Goal: Task Accomplishment & Management: Complete application form

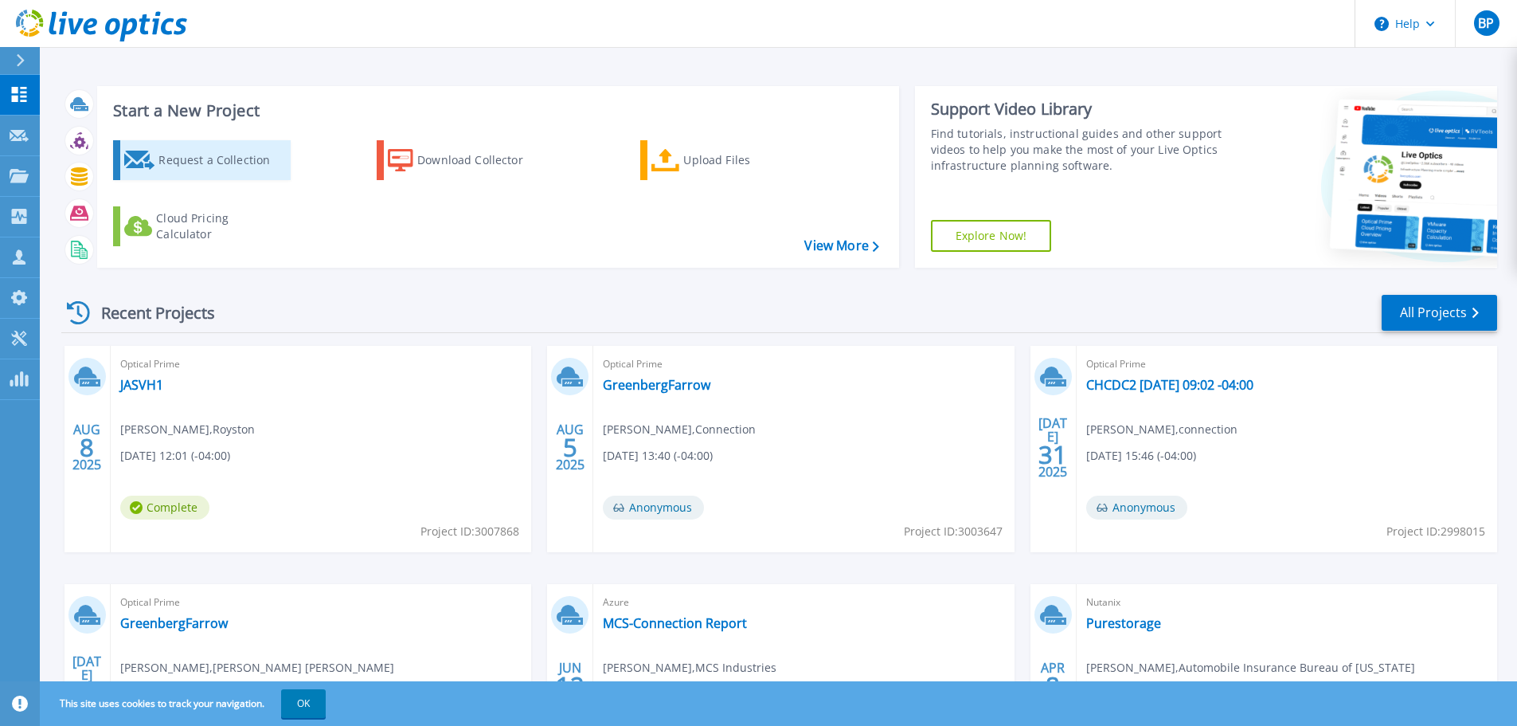
click at [217, 167] on div "Request a Collection" at bounding box center [221, 160] width 127 height 32
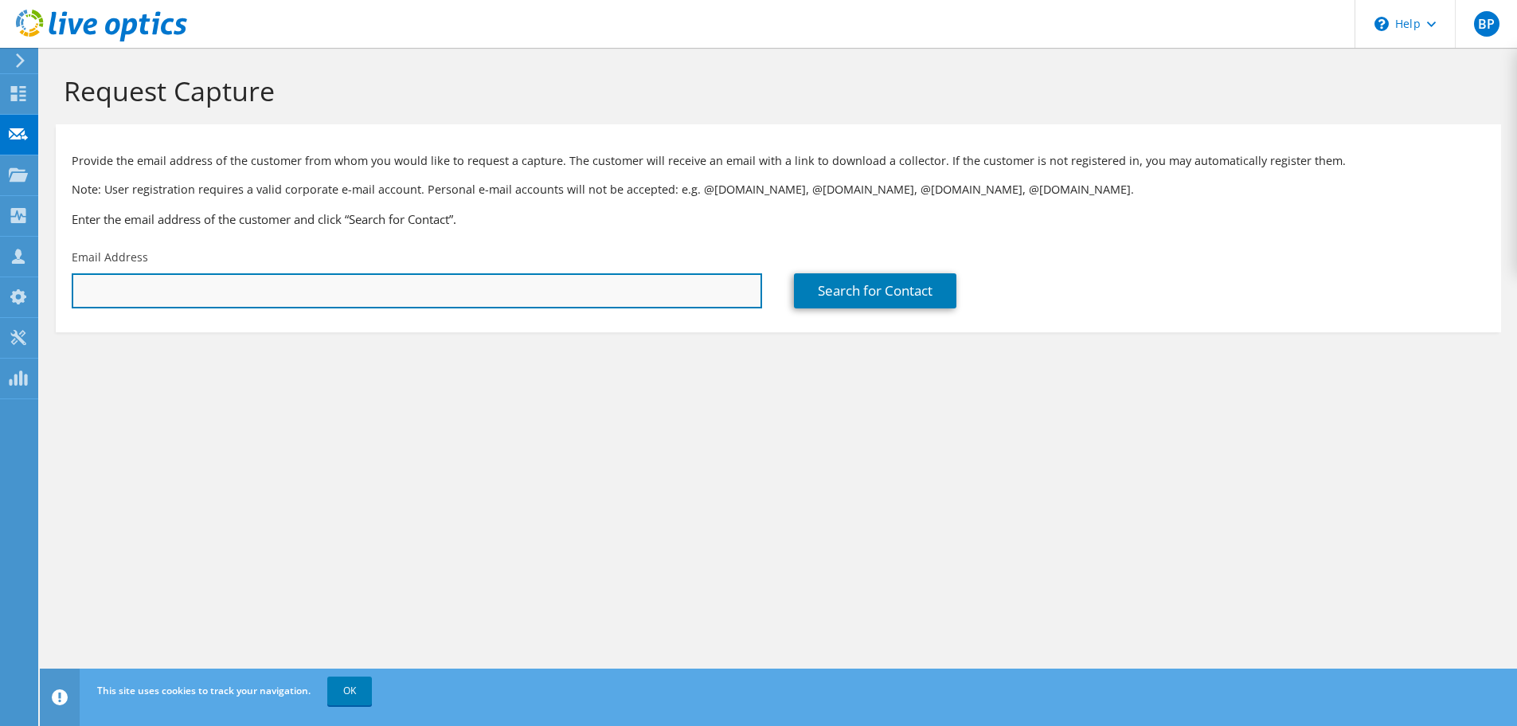
click at [598, 295] on input "text" at bounding box center [417, 290] width 690 height 35
paste input "tesker@wehwlaw.com"
type input "tesker@wehwlaw.com"
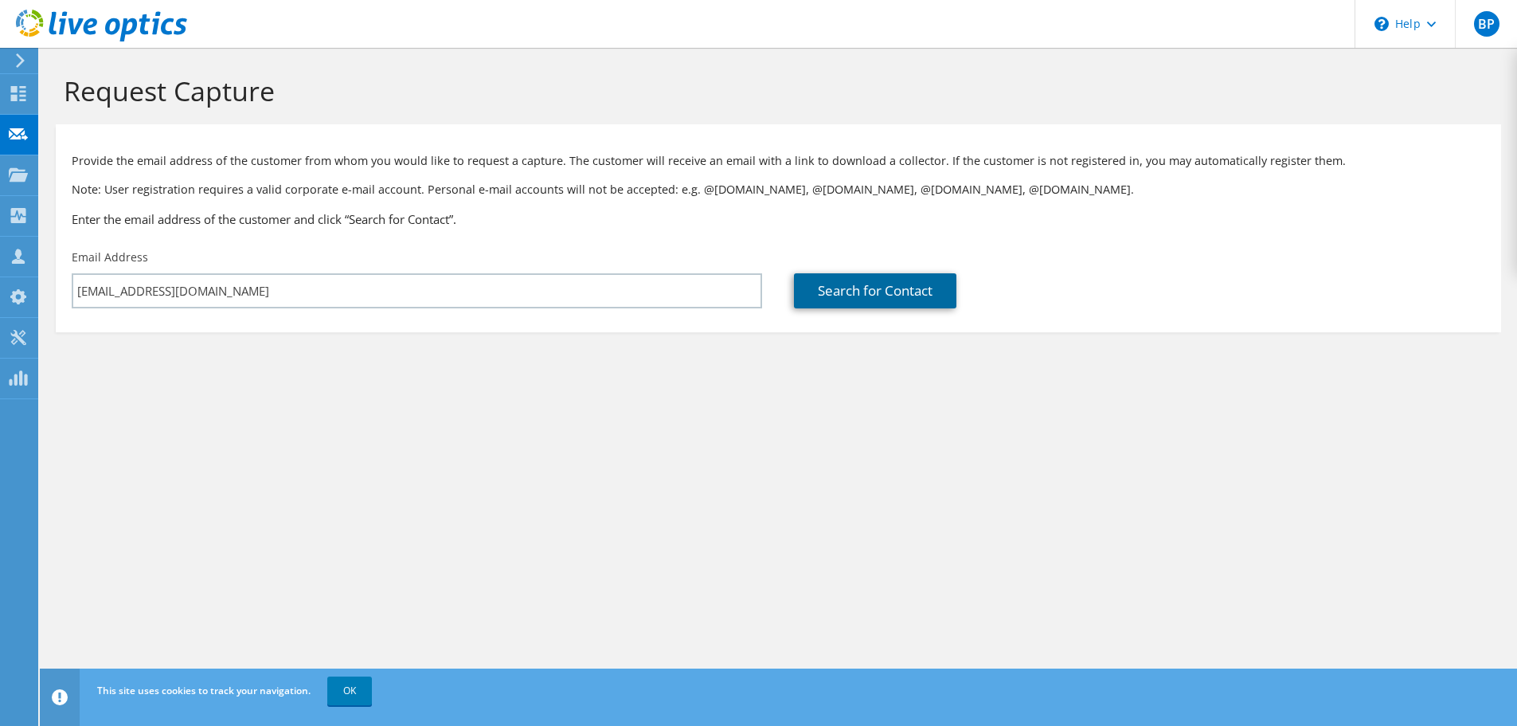
click at [924, 308] on link "Search for Contact" at bounding box center [875, 290] width 162 height 35
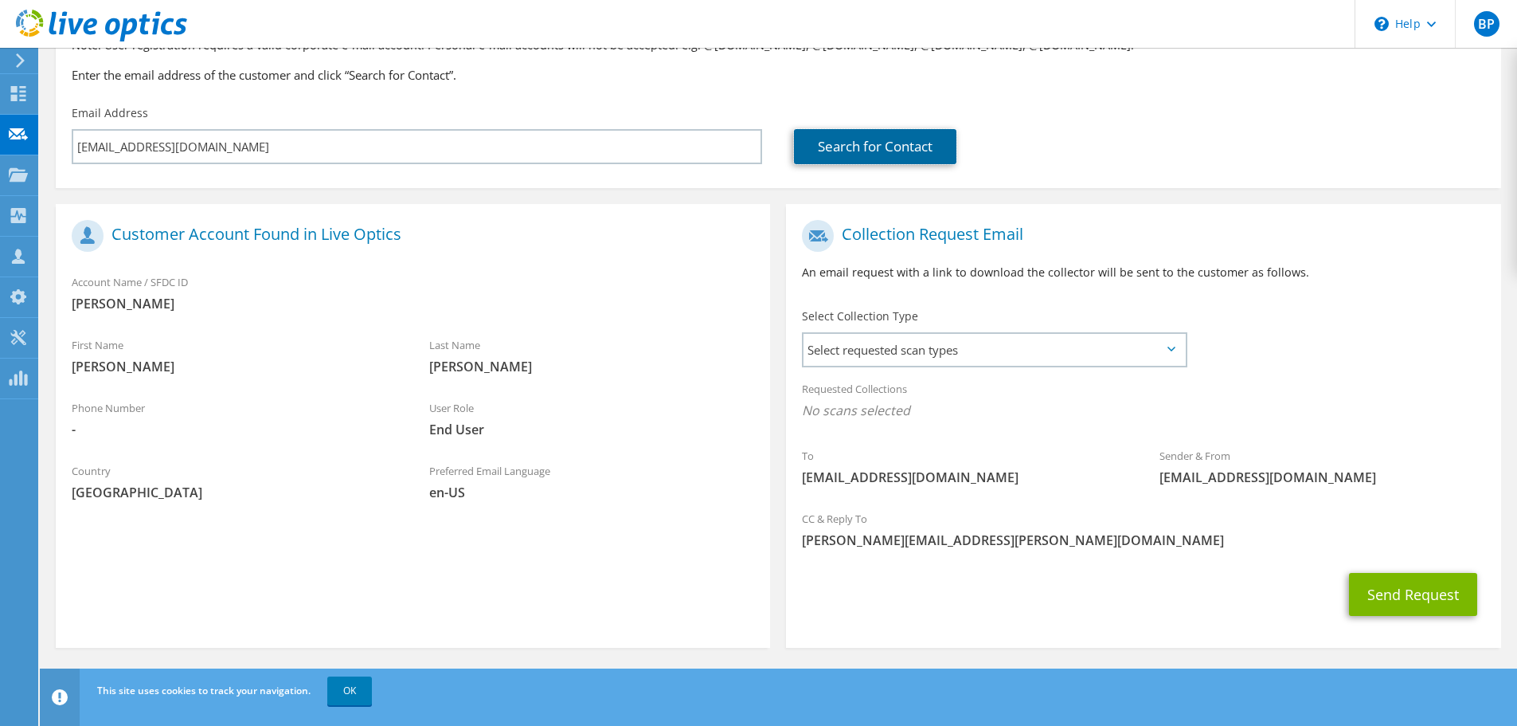
scroll to position [146, 0]
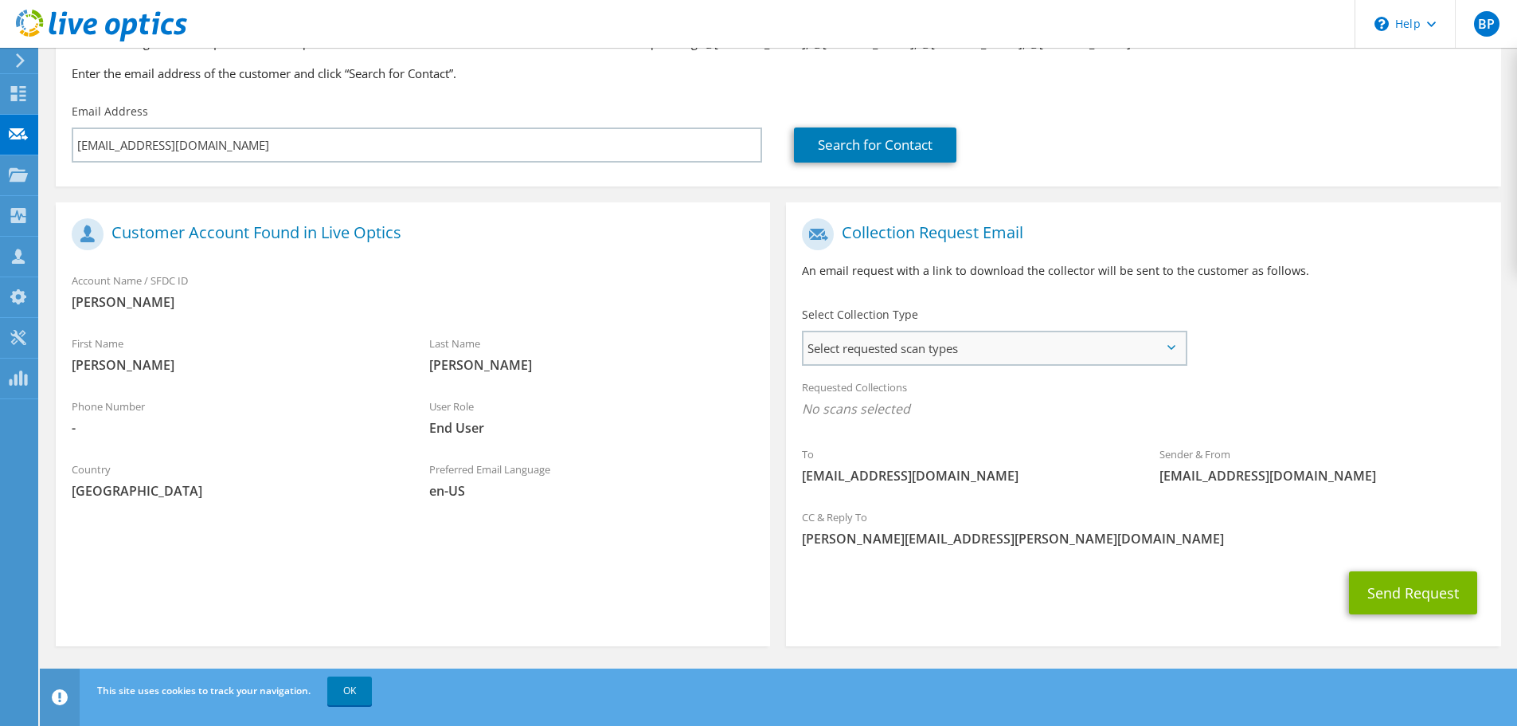
click at [924, 350] on span "Select requested scan types" at bounding box center [994, 348] width 381 height 32
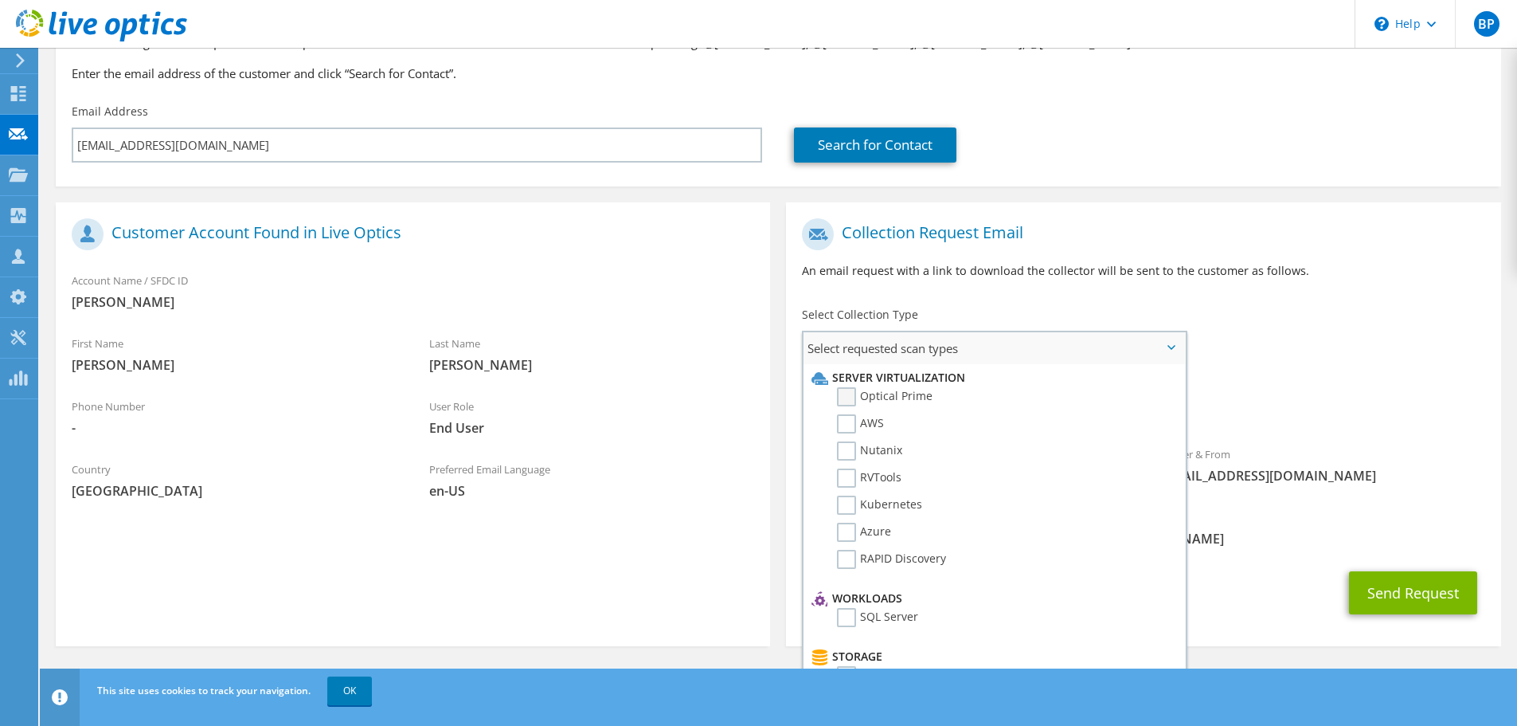
click at [855, 393] on label "Optical Prime" at bounding box center [885, 396] width 96 height 19
click at [0, 0] on input "Optical Prime" at bounding box center [0, 0] width 0 height 0
click at [1406, 435] on div "Requested Collections No scans selected Optical Prime" at bounding box center [1143, 406] width 714 height 72
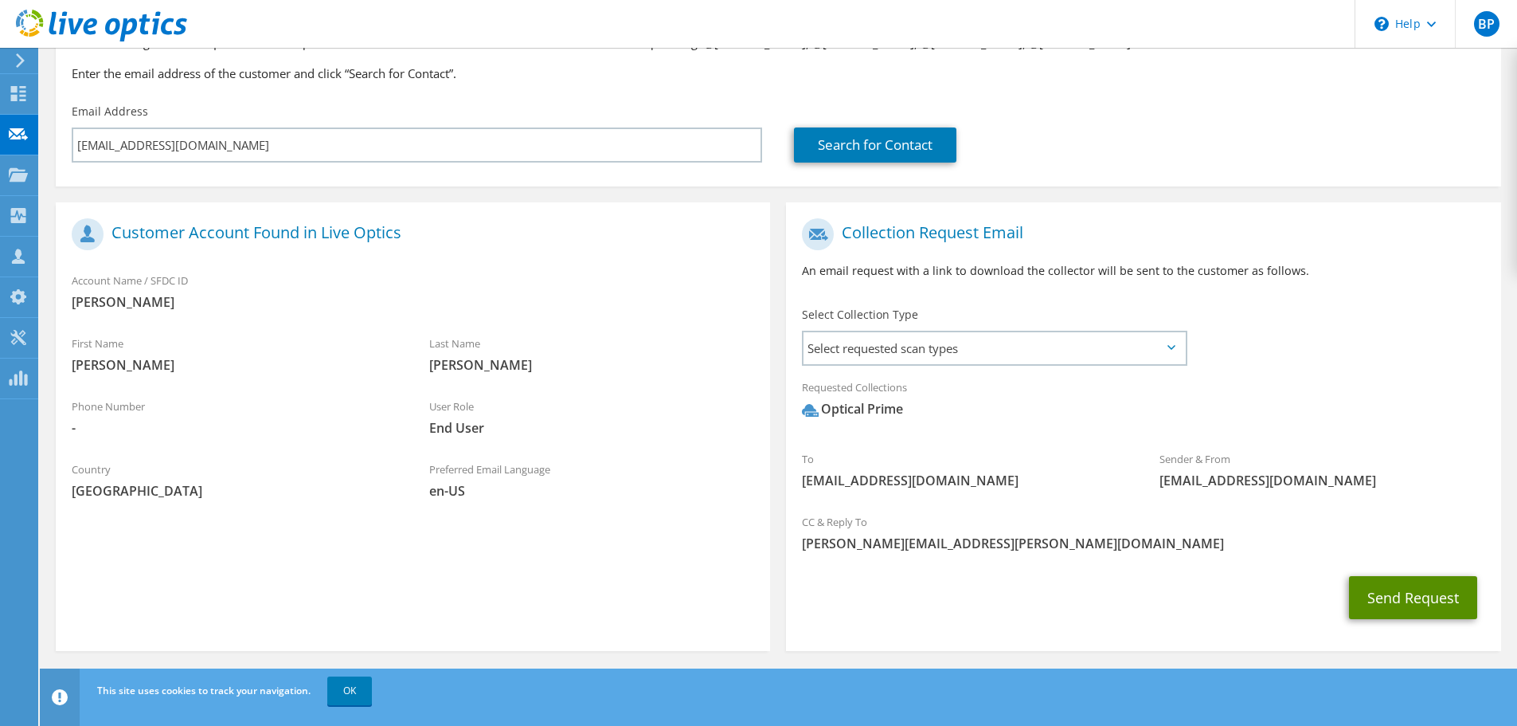
click at [1392, 596] on button "Send Request" at bounding box center [1413, 597] width 128 height 43
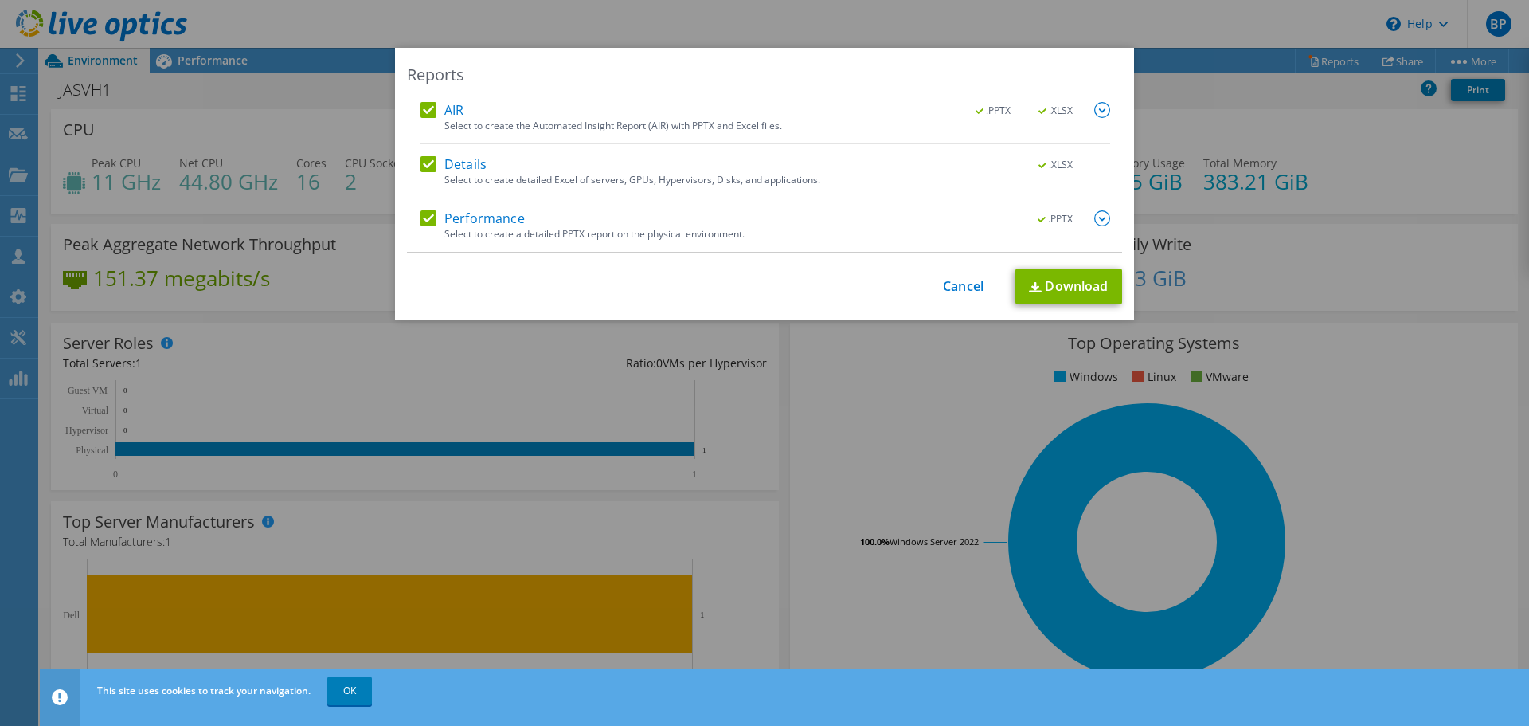
click at [979, 260] on div "Reports AIR .PPTX .XLSX Select to create the Automated Insight Report (AIR) wit…" at bounding box center [764, 184] width 739 height 272
click at [954, 293] on link "Cancel" at bounding box center [963, 286] width 41 height 15
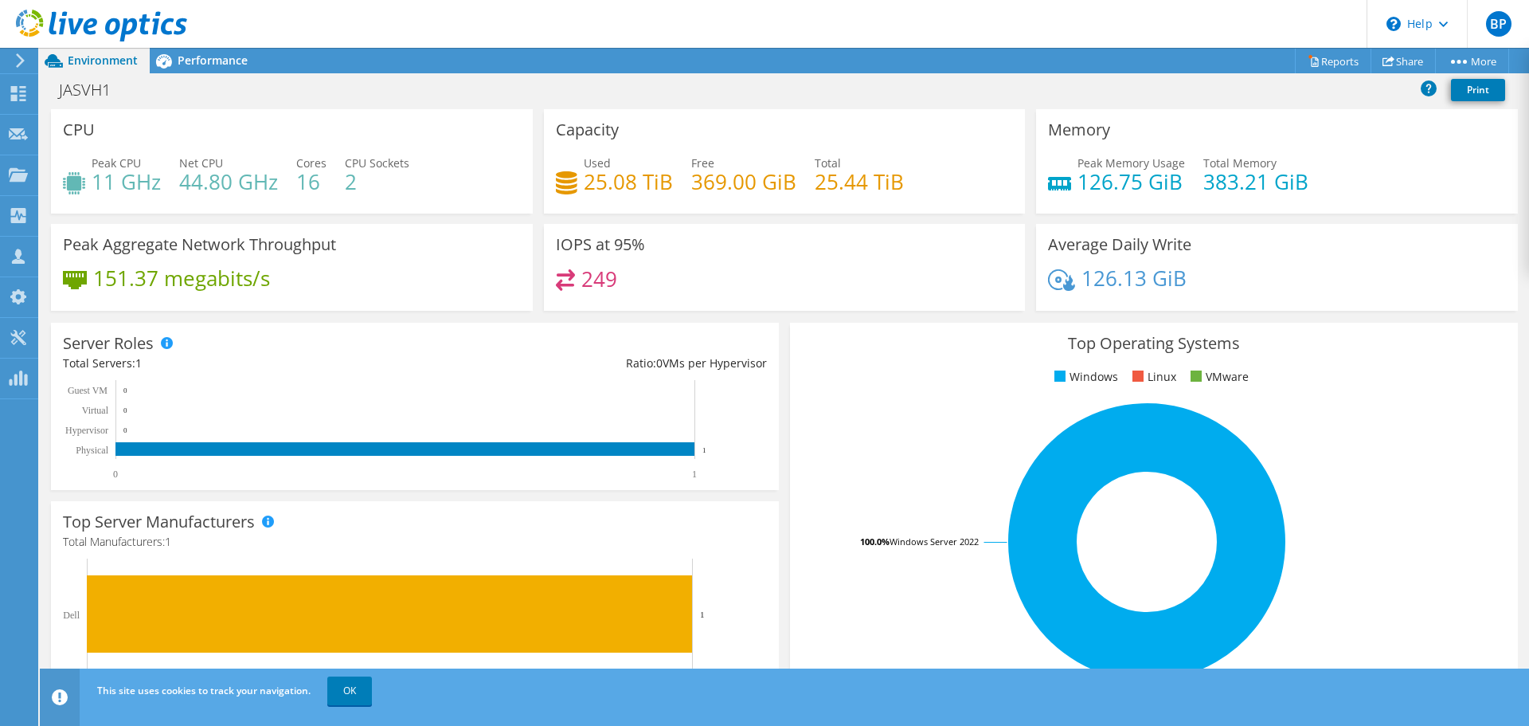
click at [19, 57] on use at bounding box center [20, 60] width 9 height 14
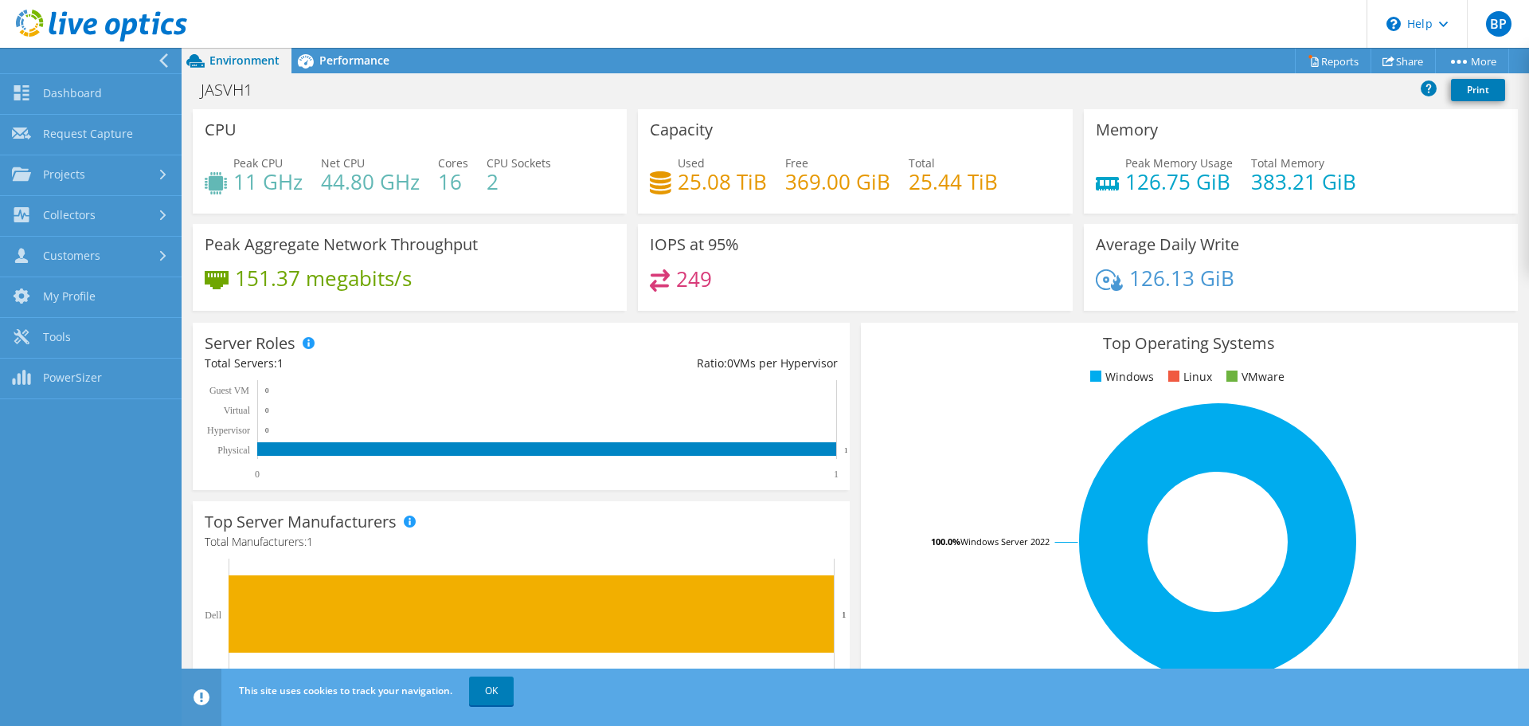
click at [95, 23] on use at bounding box center [101, 26] width 171 height 32
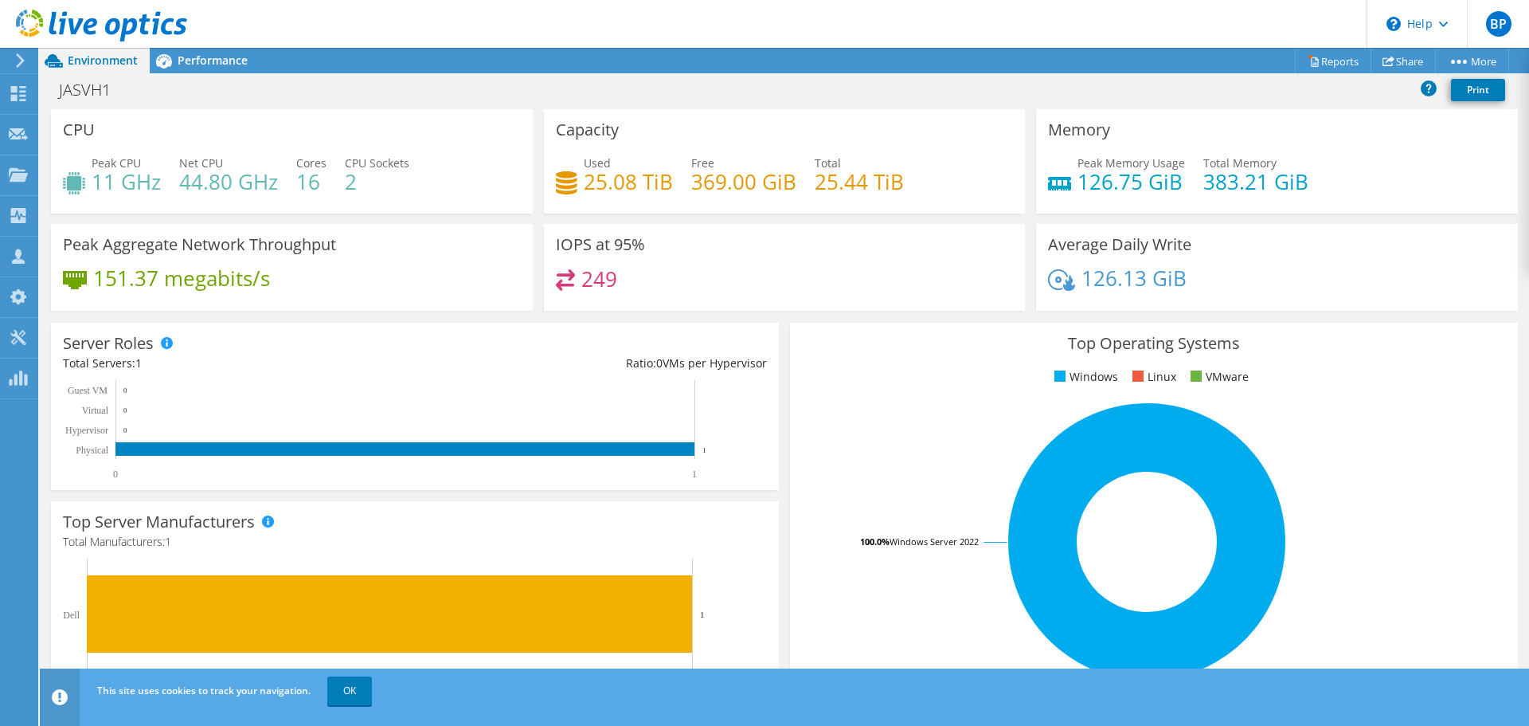
click at [95, 23] on use at bounding box center [101, 26] width 171 height 32
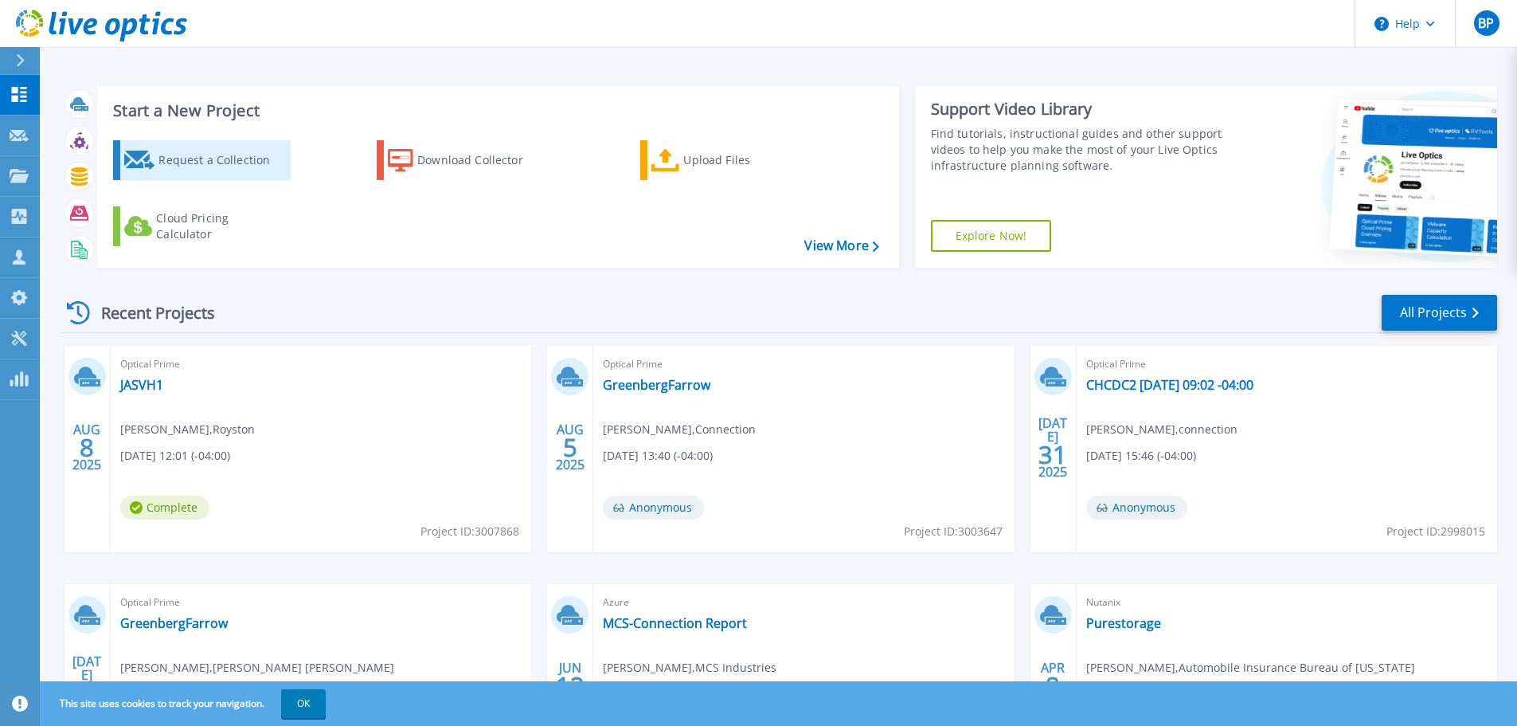
click at [228, 172] on div "Request a Collection" at bounding box center [221, 160] width 127 height 32
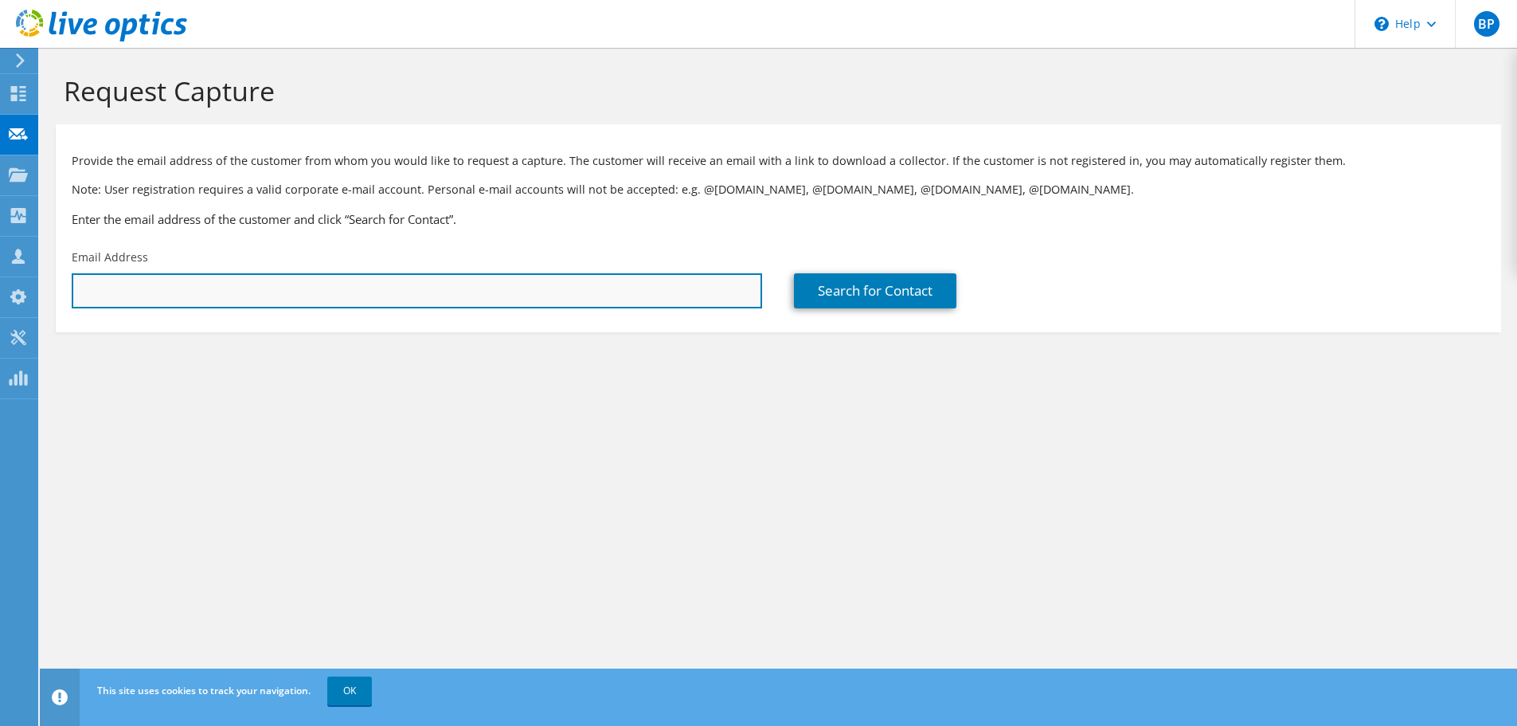
click at [193, 297] on input "text" at bounding box center [417, 290] width 690 height 35
paste input "awilbrecht@jlgarchitects.com"
type input "awilbrecht@jlgarchitects.com"
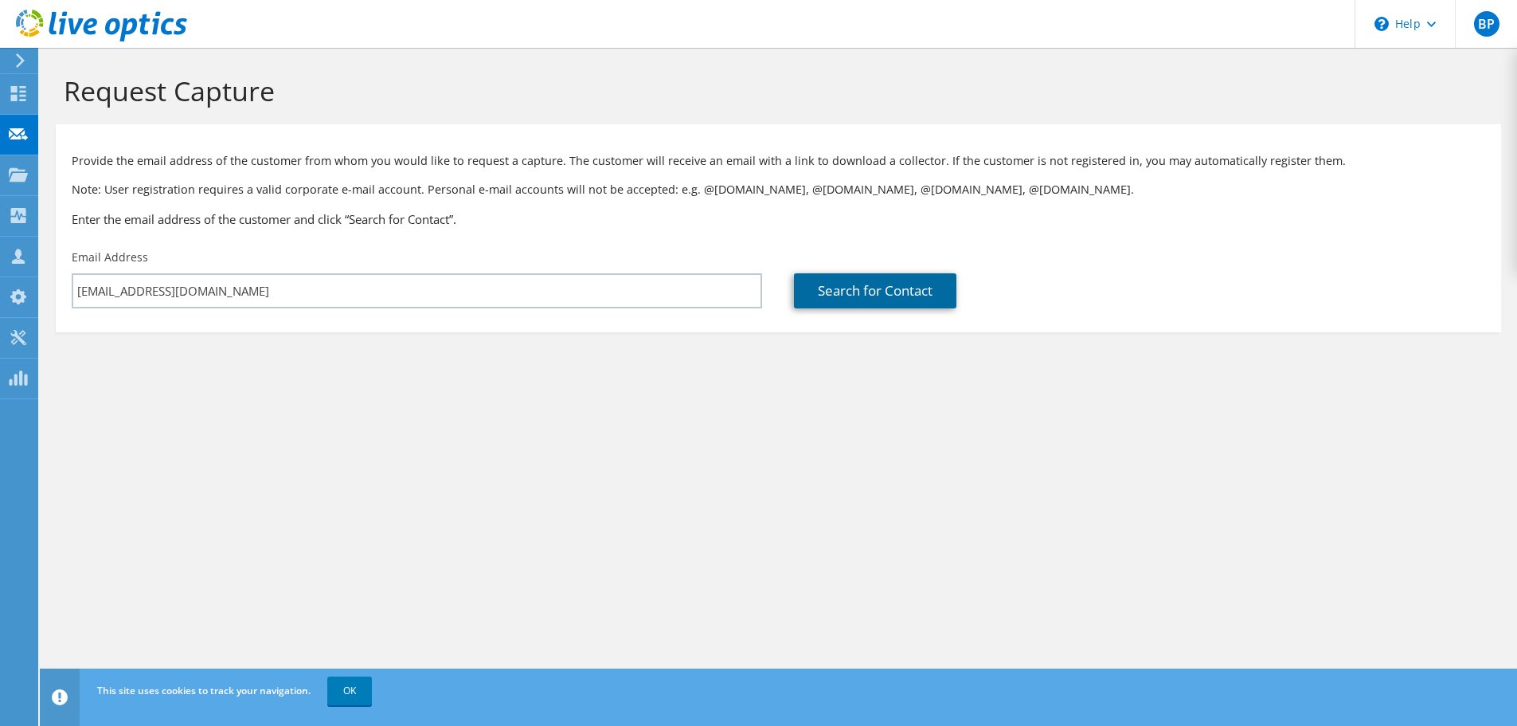
click at [921, 295] on link "Search for Contact" at bounding box center [875, 290] width 162 height 35
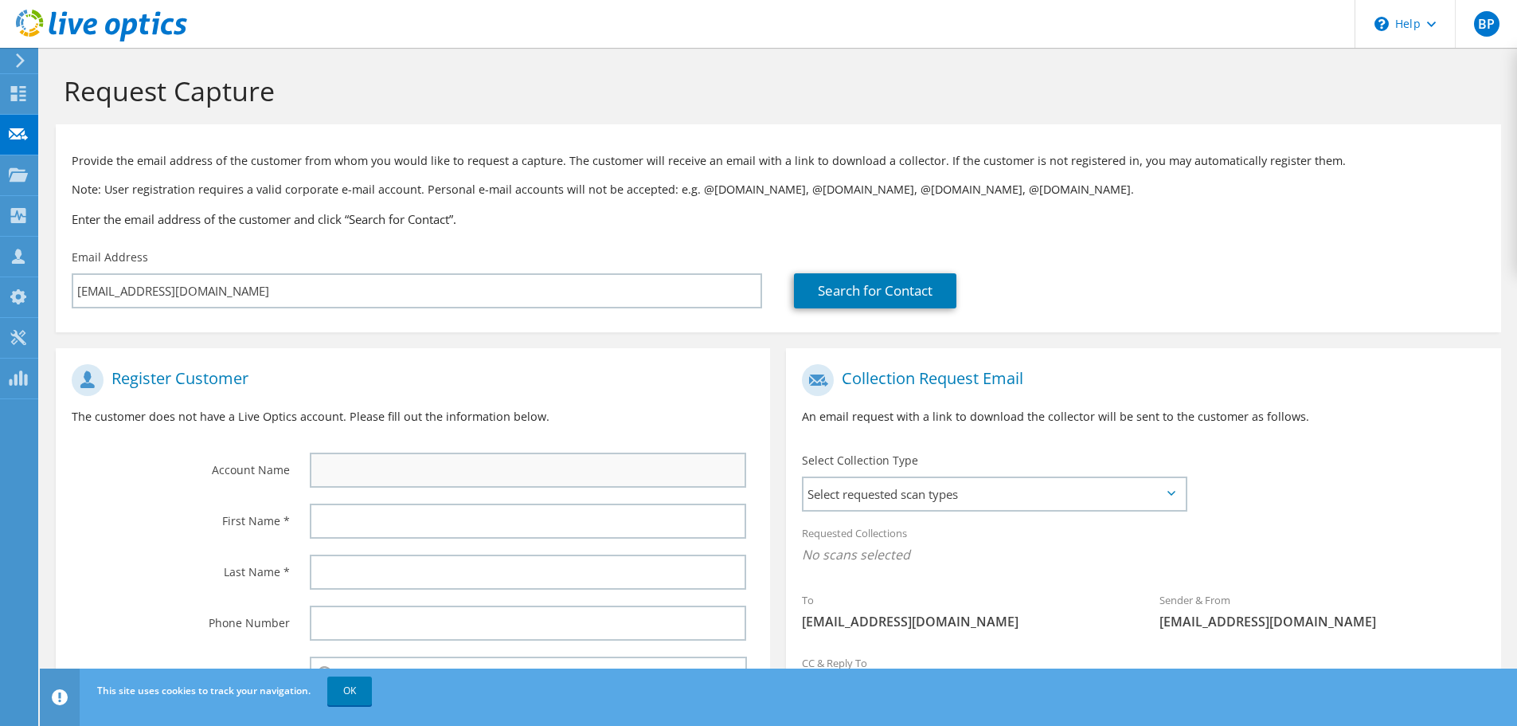
drag, startPoint x: 401, startPoint y: 490, endPoint x: 409, endPoint y: 471, distance: 20.4
click at [401, 489] on div at bounding box center [532, 469] width 476 height 51
click at [409, 470] on input "text" at bounding box center [528, 469] width 436 height 35
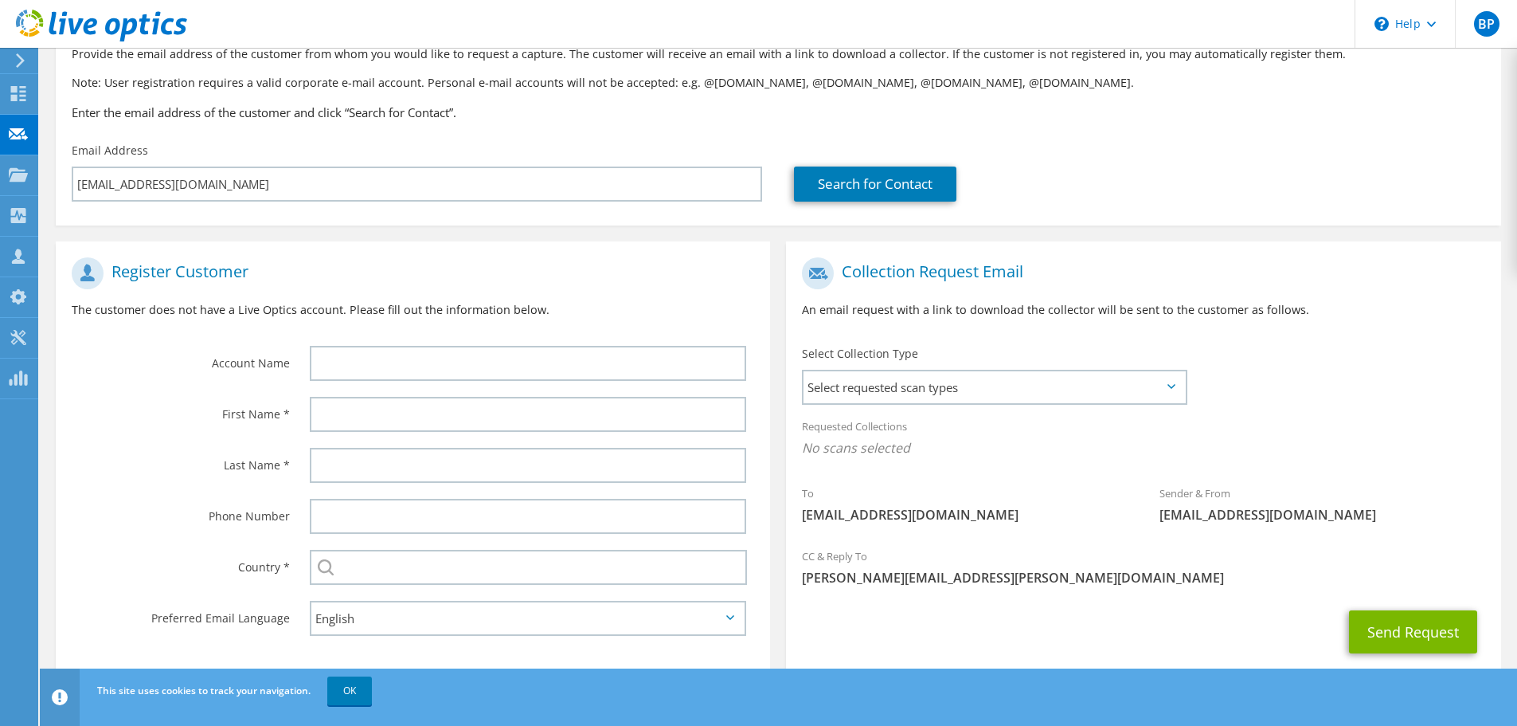
scroll to position [146, 0]
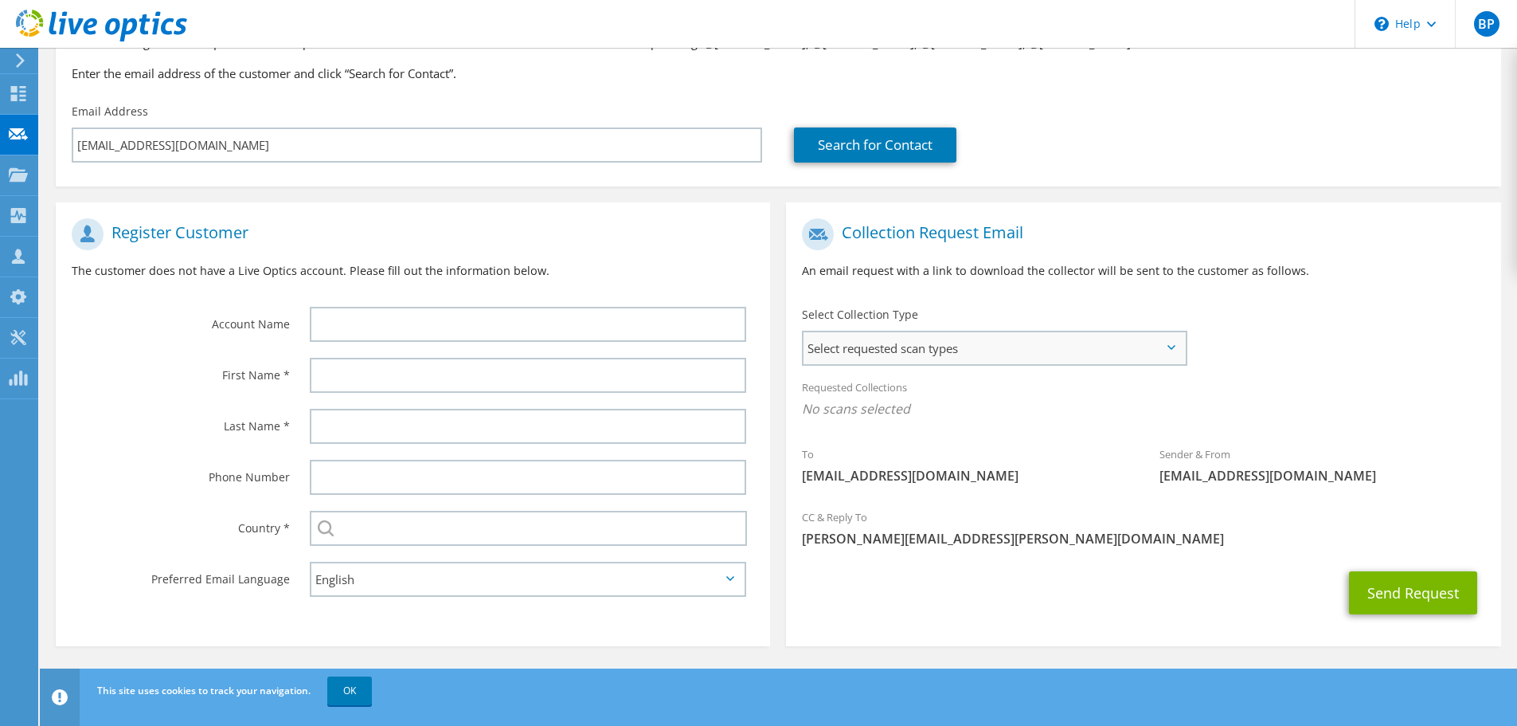
click at [951, 338] on span "Select requested scan types" at bounding box center [994, 348] width 381 height 32
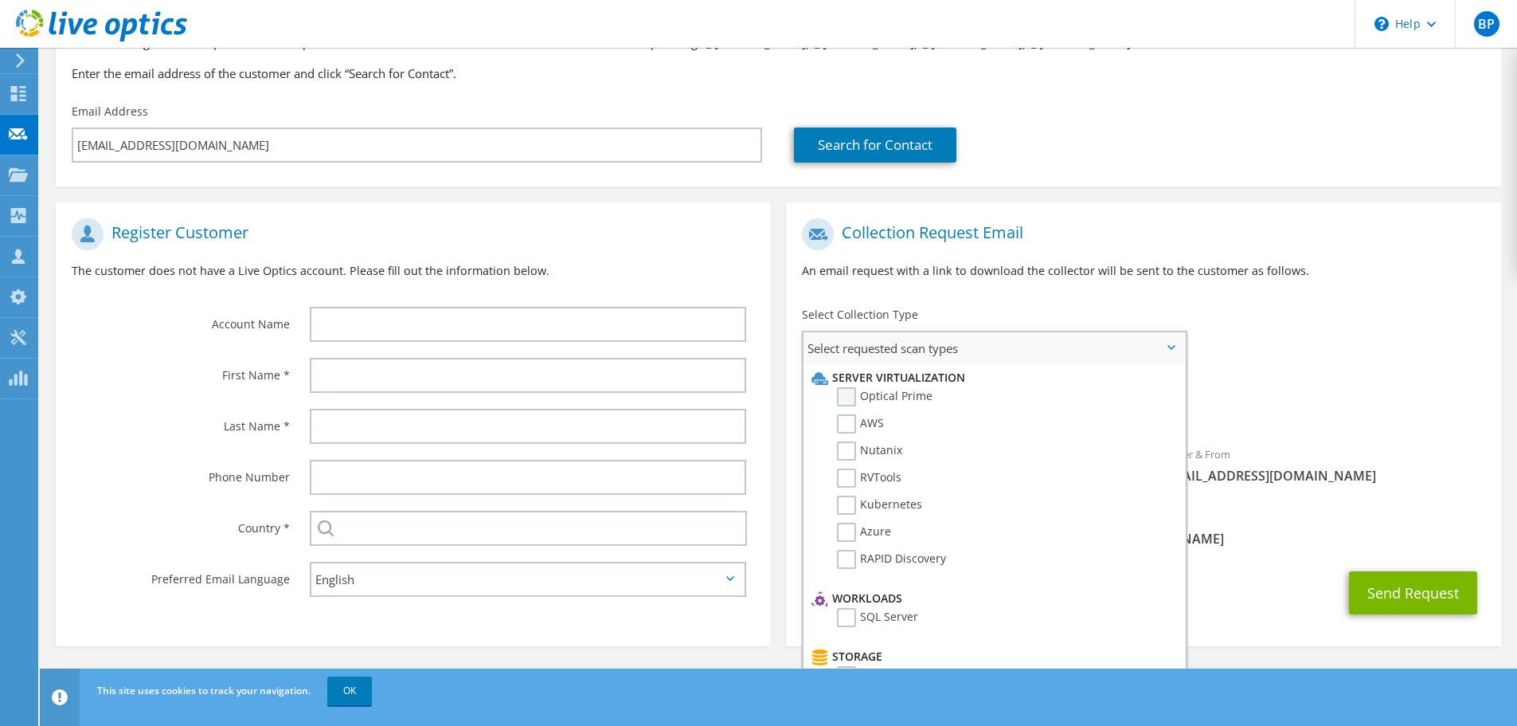
click at [898, 395] on label "Optical Prime" at bounding box center [885, 396] width 96 height 19
click at [0, 0] on input "Optical Prime" at bounding box center [0, 0] width 0 height 0
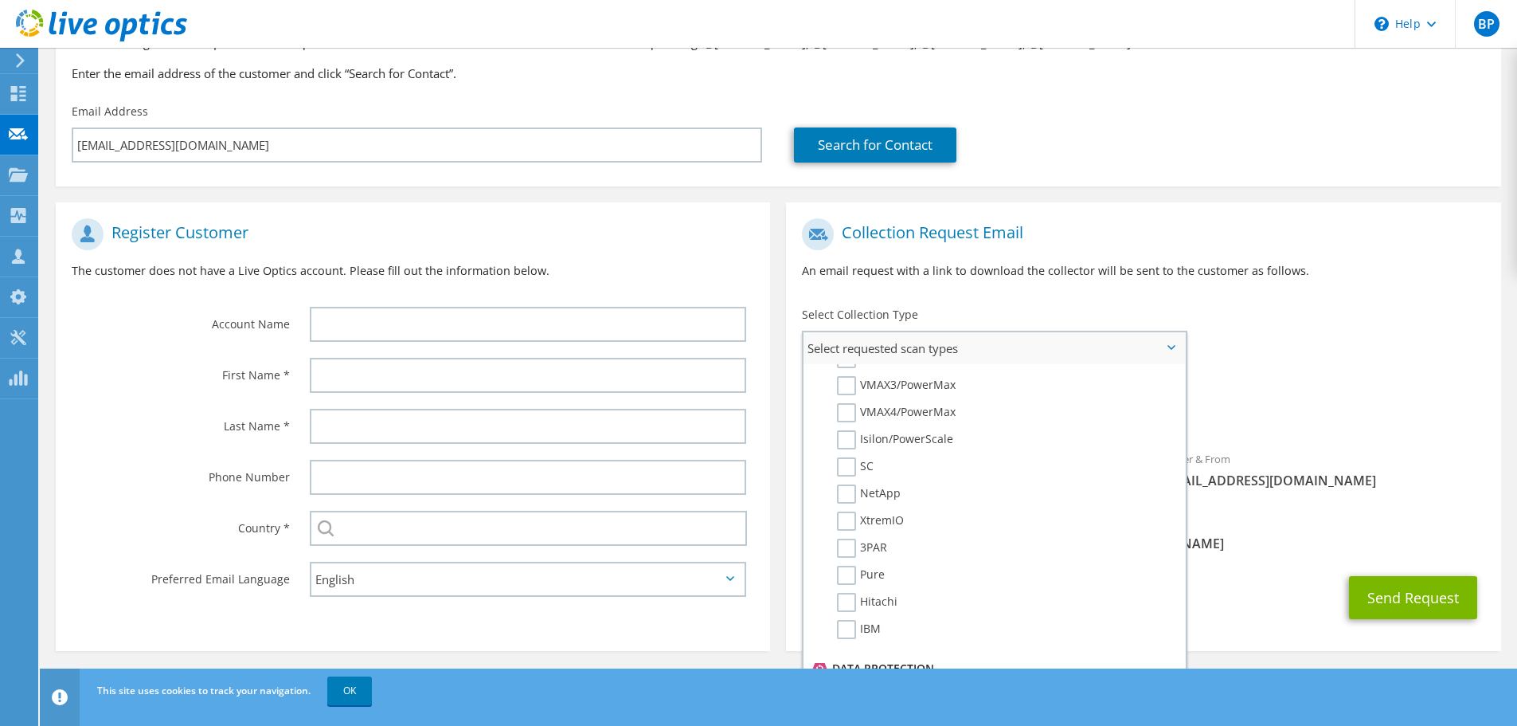
scroll to position [478, 0]
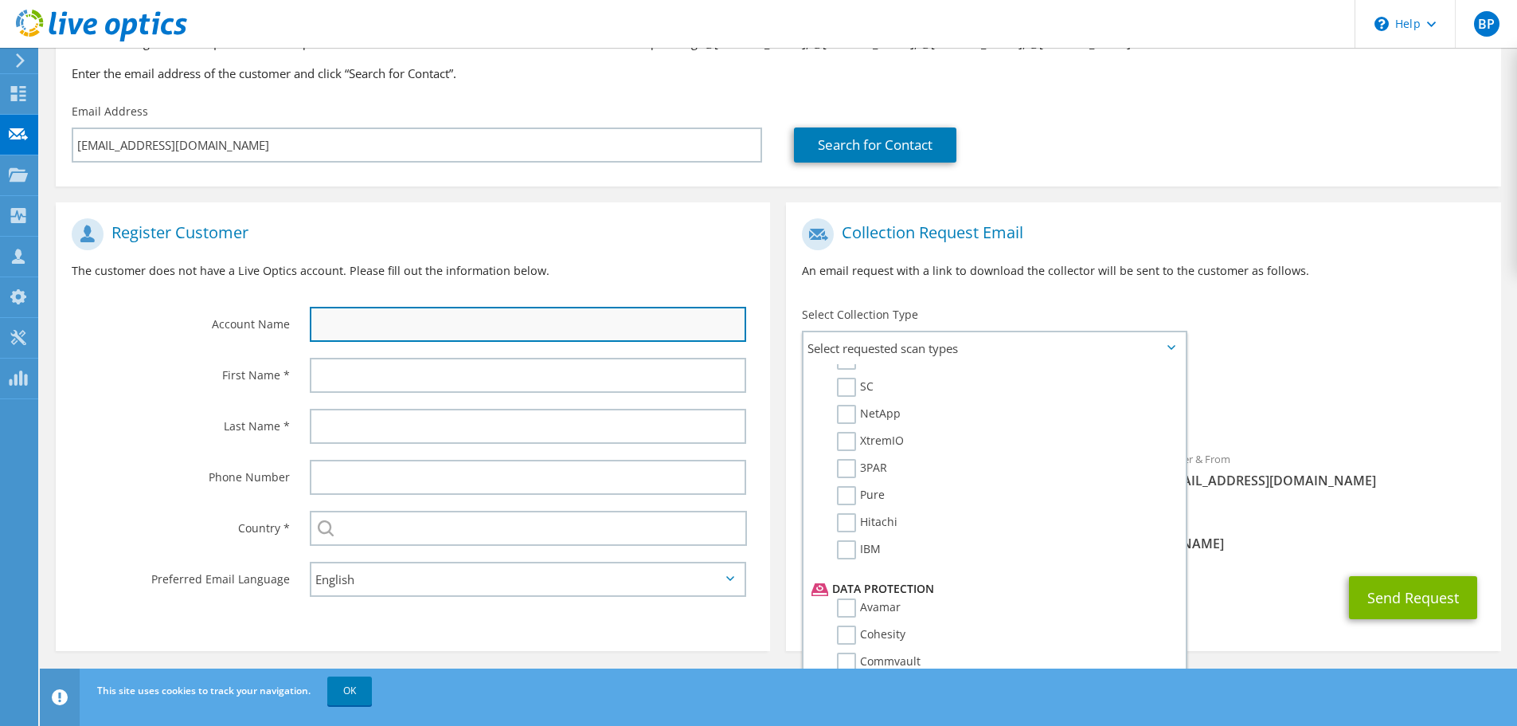
click at [377, 323] on input "text" at bounding box center [528, 324] width 436 height 35
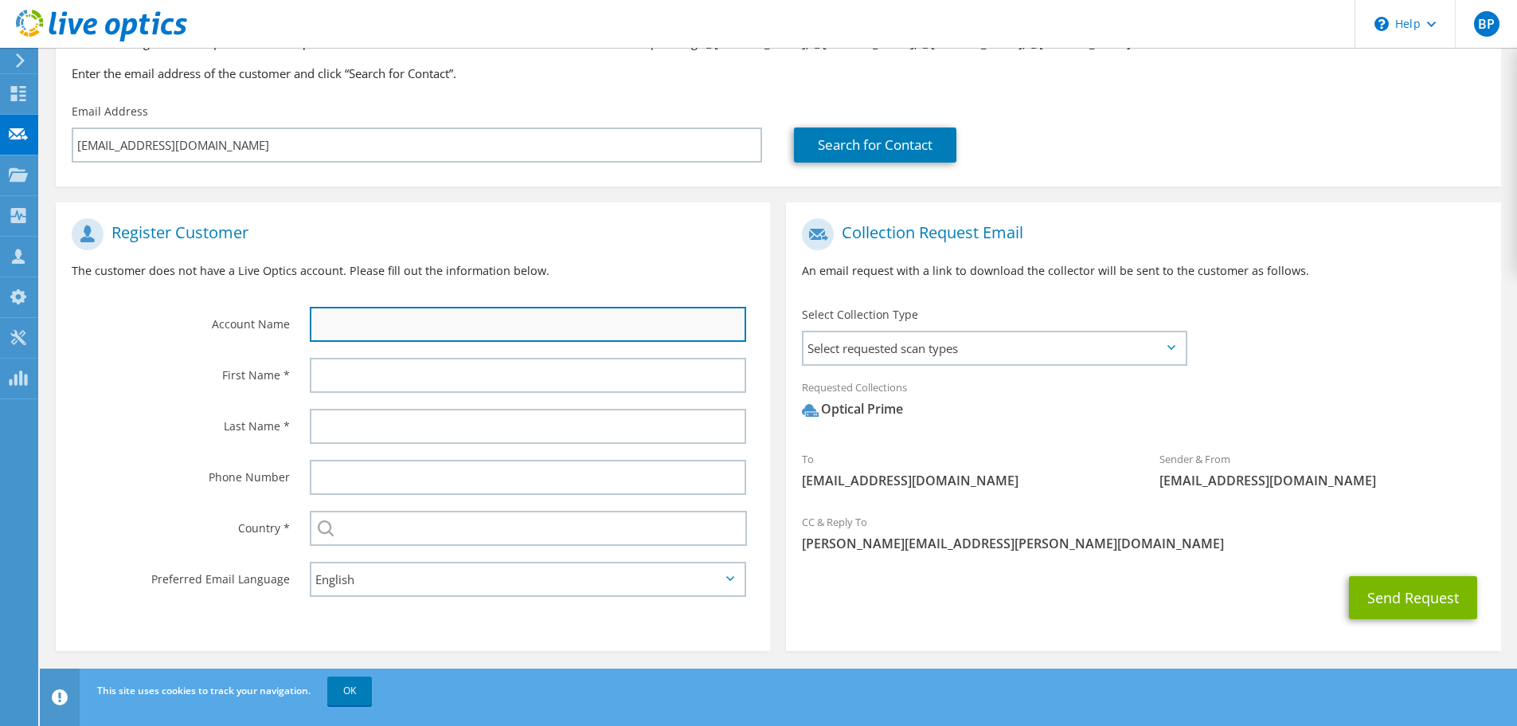
click at [421, 323] on input "text" at bounding box center [528, 324] width 436 height 35
type input "JLG architects"
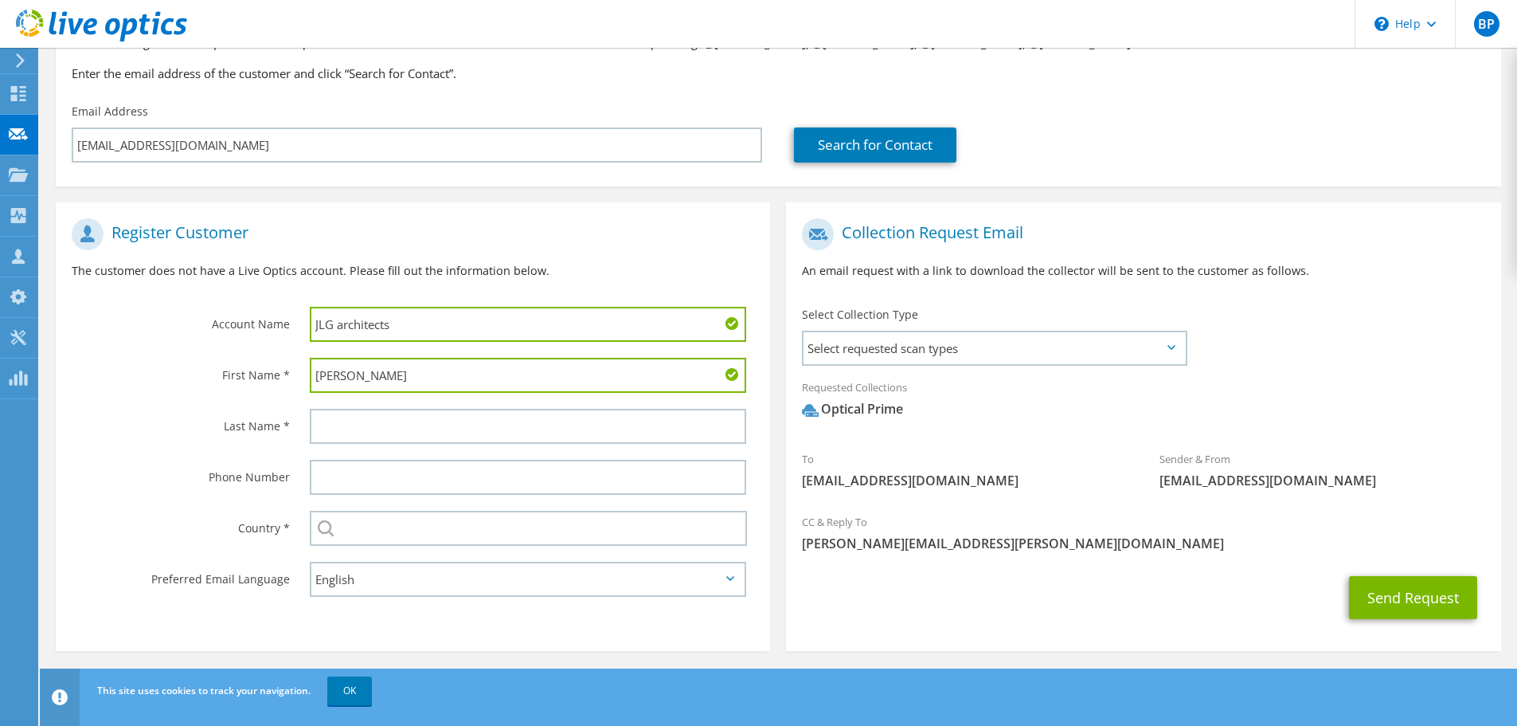
type input "Adam"
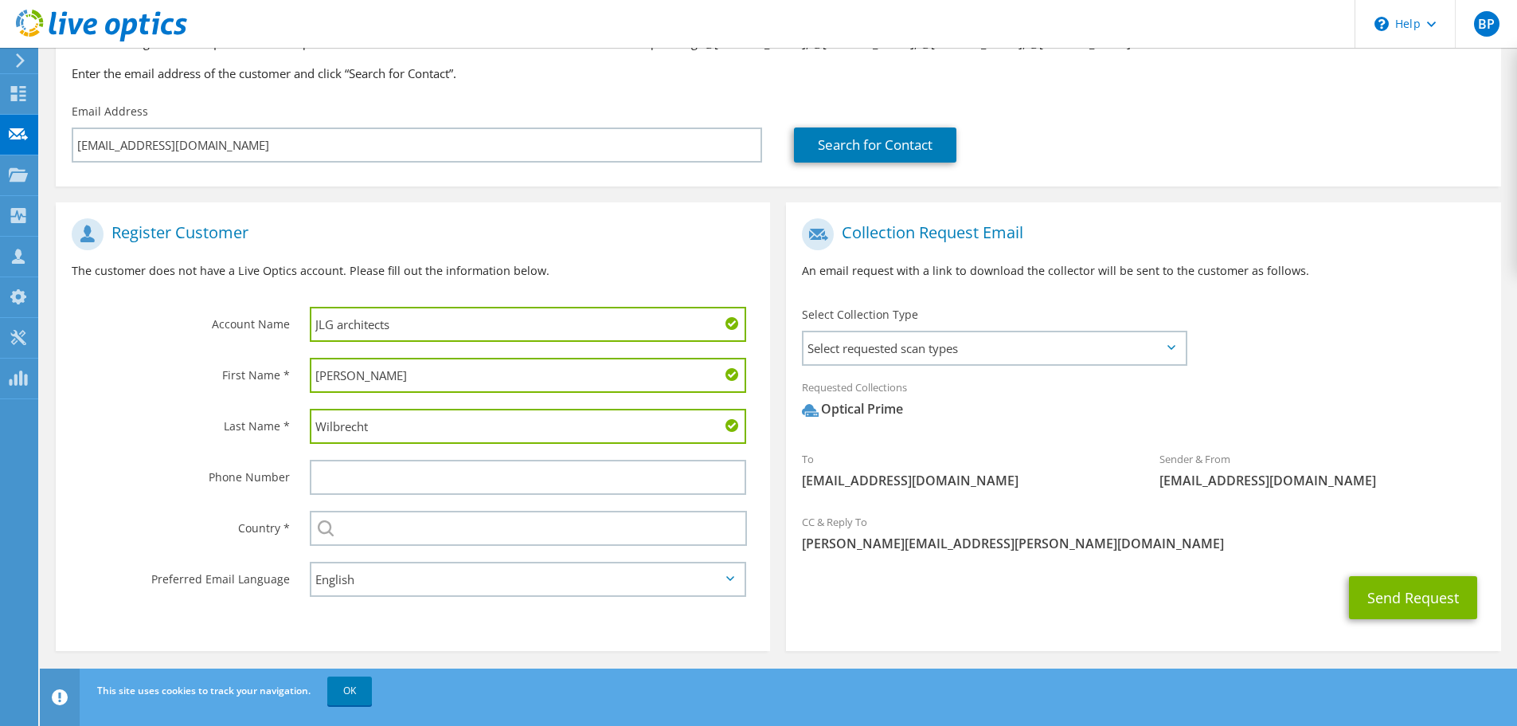
type input "Wilbrecht"
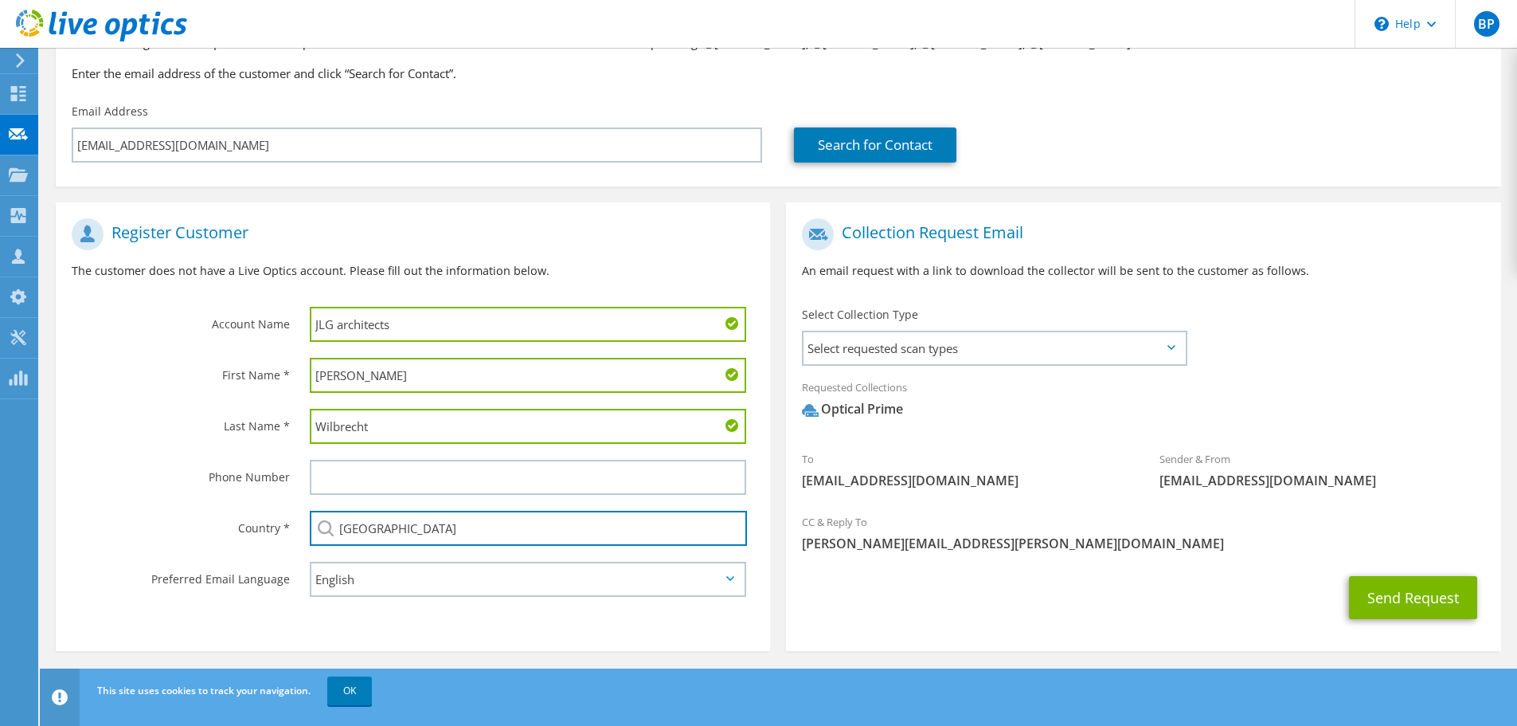
type input "[GEOGRAPHIC_DATA]"
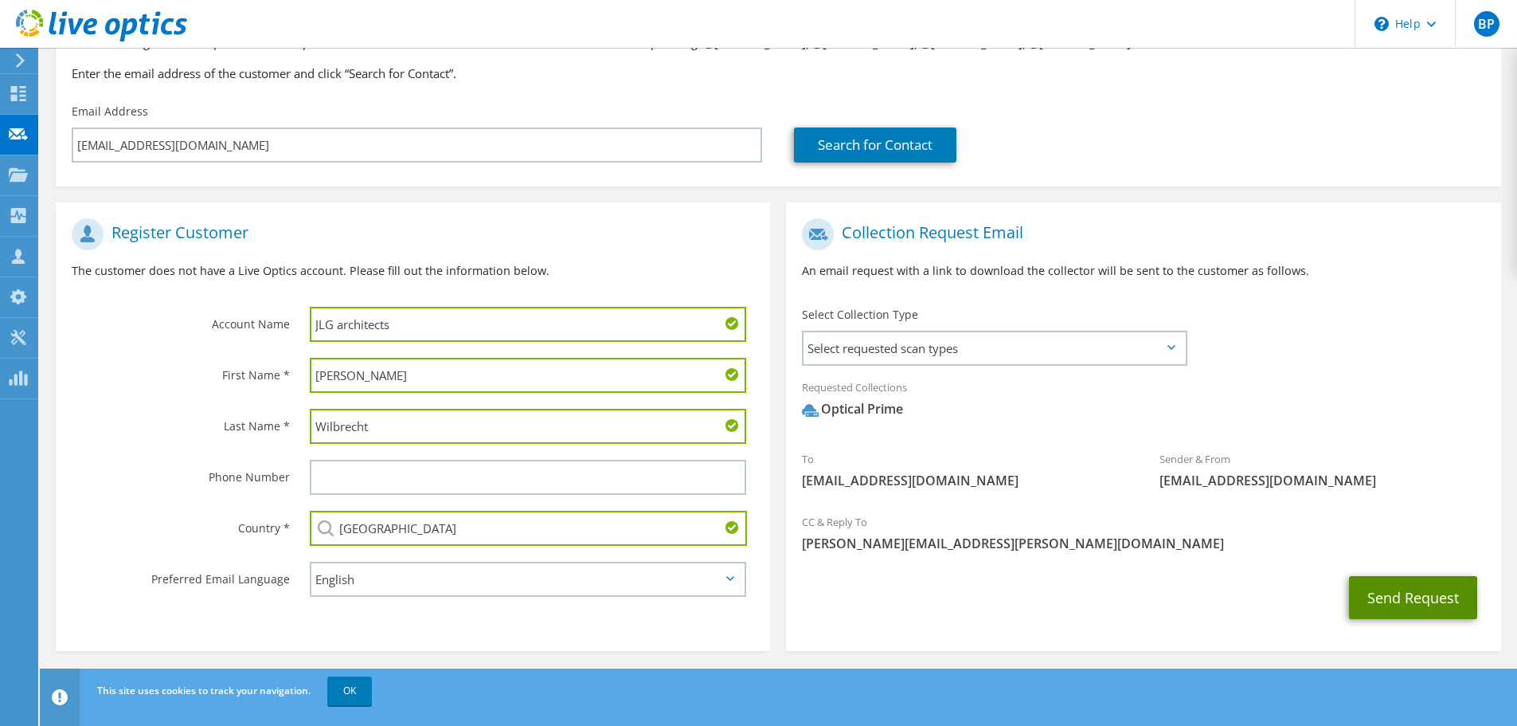
click at [1410, 599] on button "Send Request" at bounding box center [1413, 597] width 128 height 43
